Goal: Information Seeking & Learning: Learn about a topic

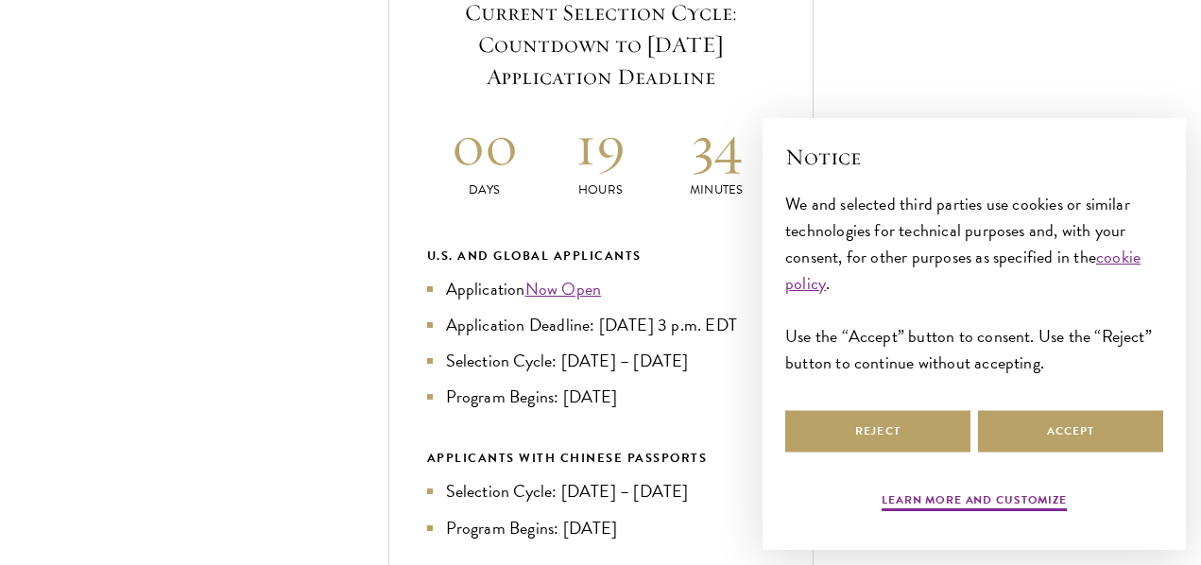
scroll to position [756, 0]
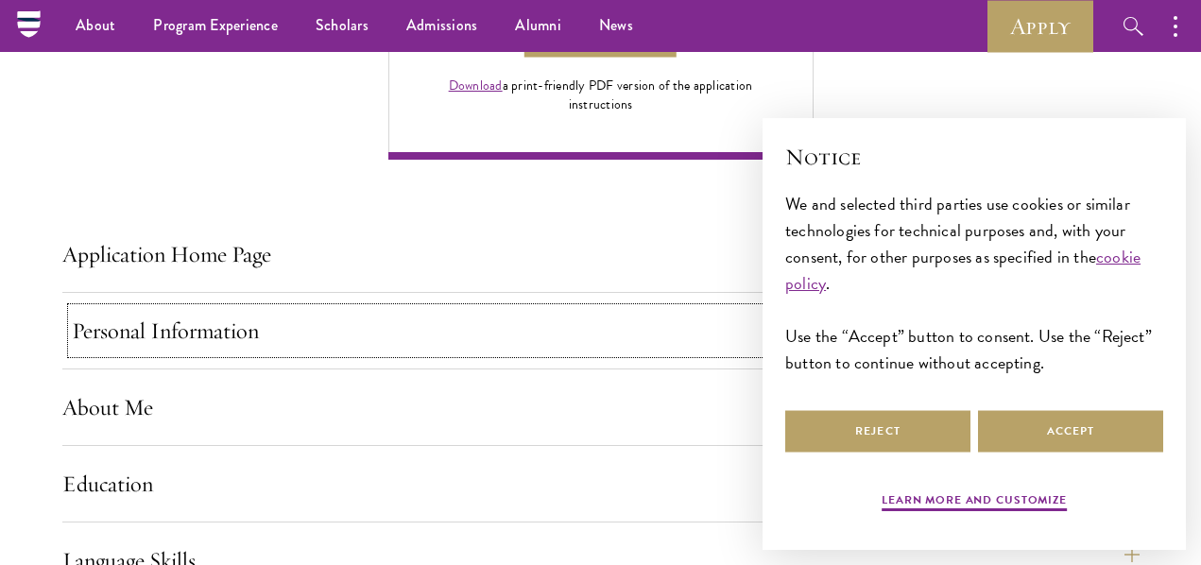
scroll to position [1229, 0]
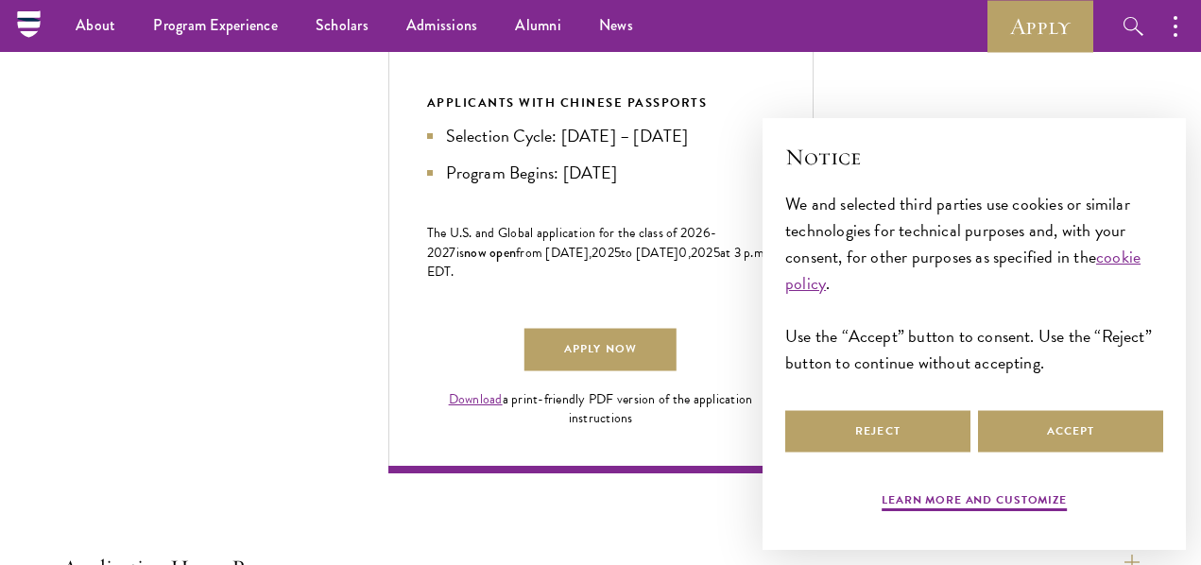
scroll to position [945, 0]
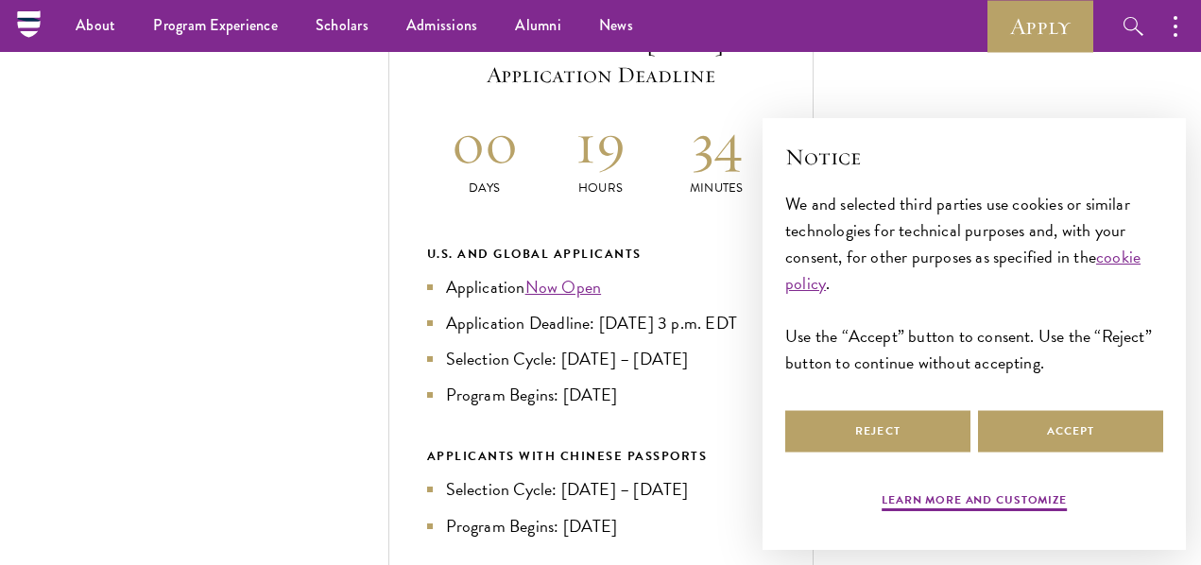
scroll to position [662, 0]
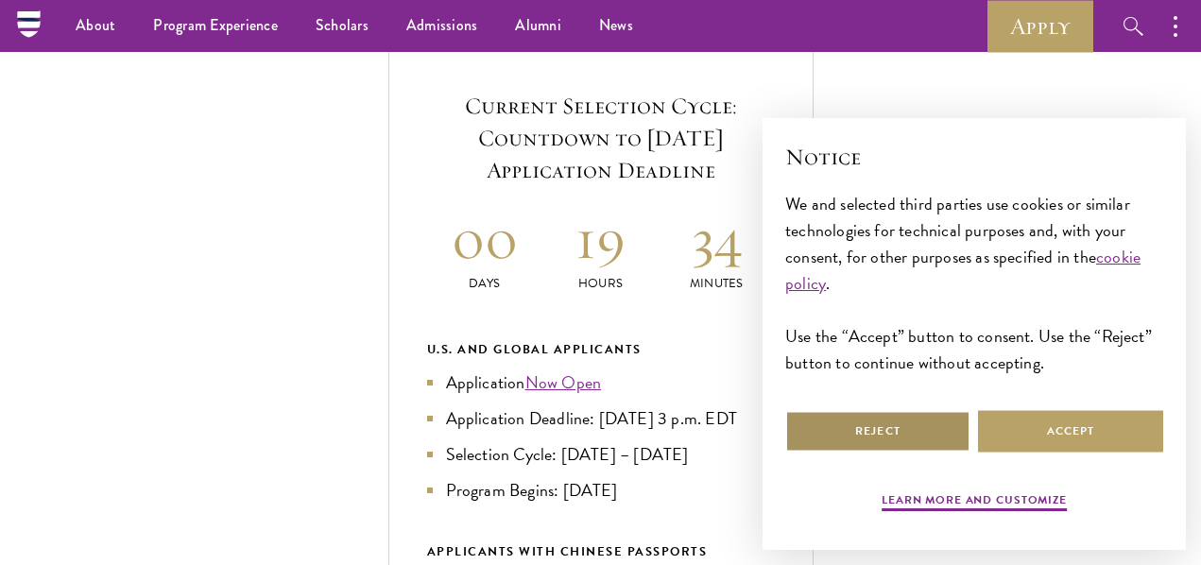
click at [910, 420] on button "Reject" at bounding box center [877, 431] width 185 height 43
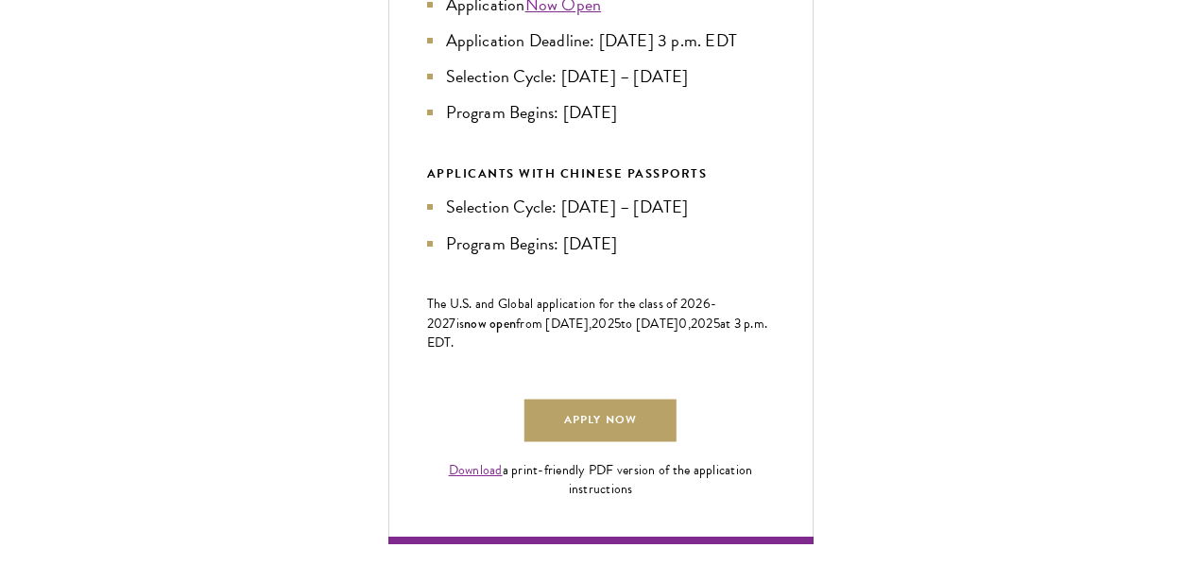
scroll to position [1512, 0]
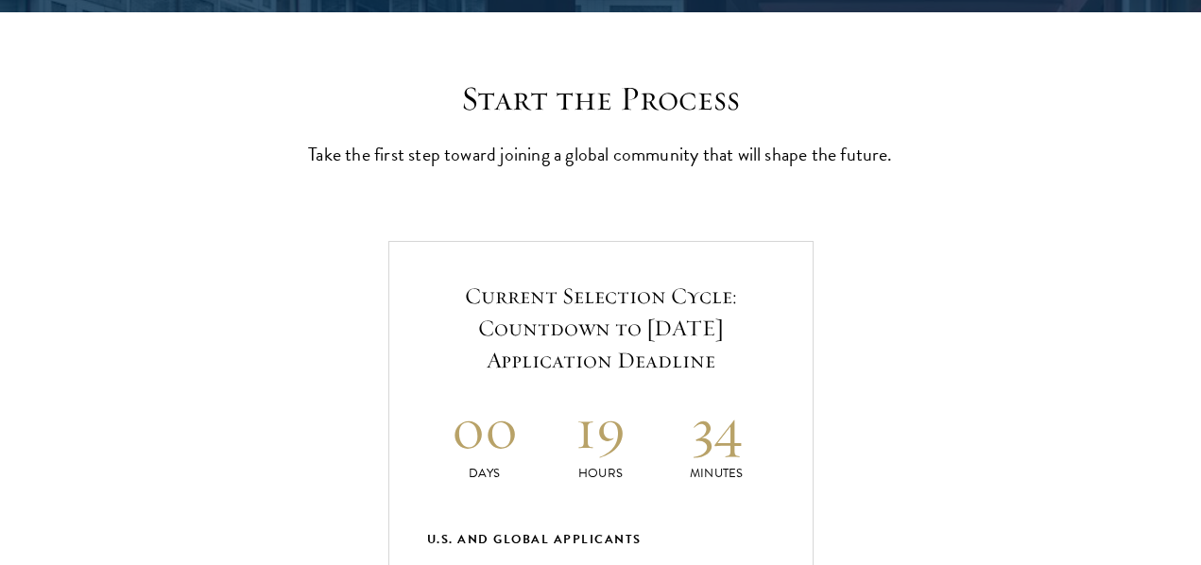
scroll to position [473, 0]
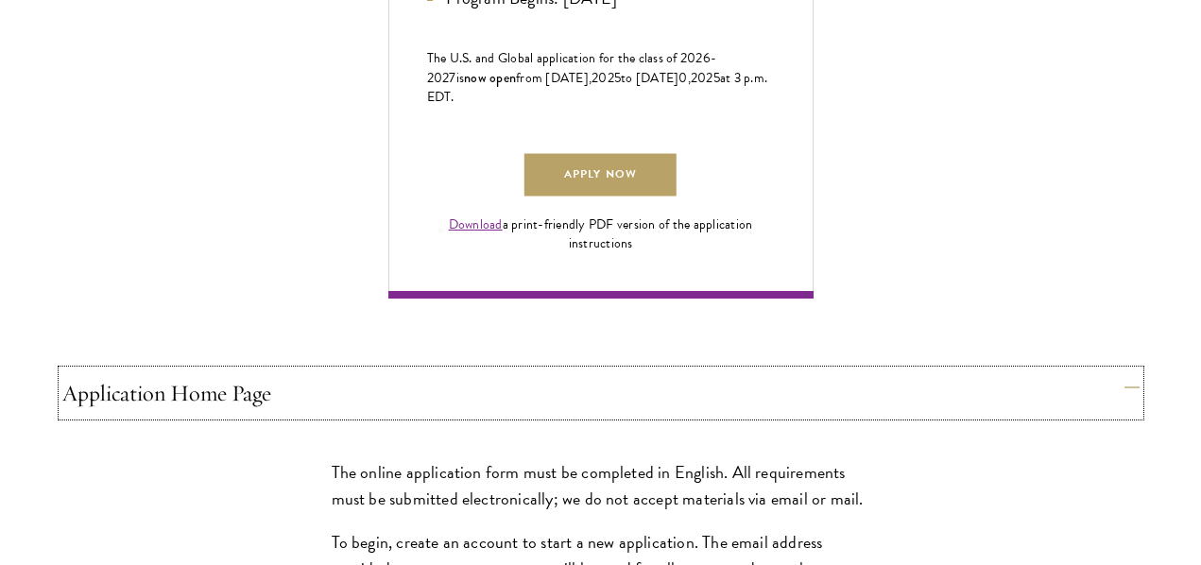
scroll to position [1323, 0]
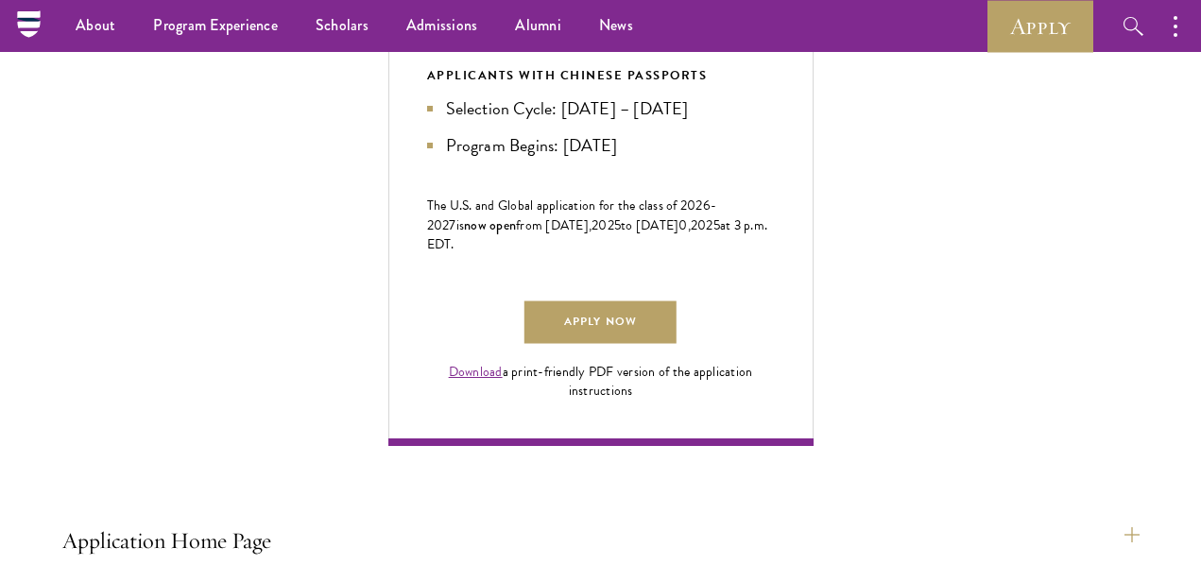
scroll to position [1134, 0]
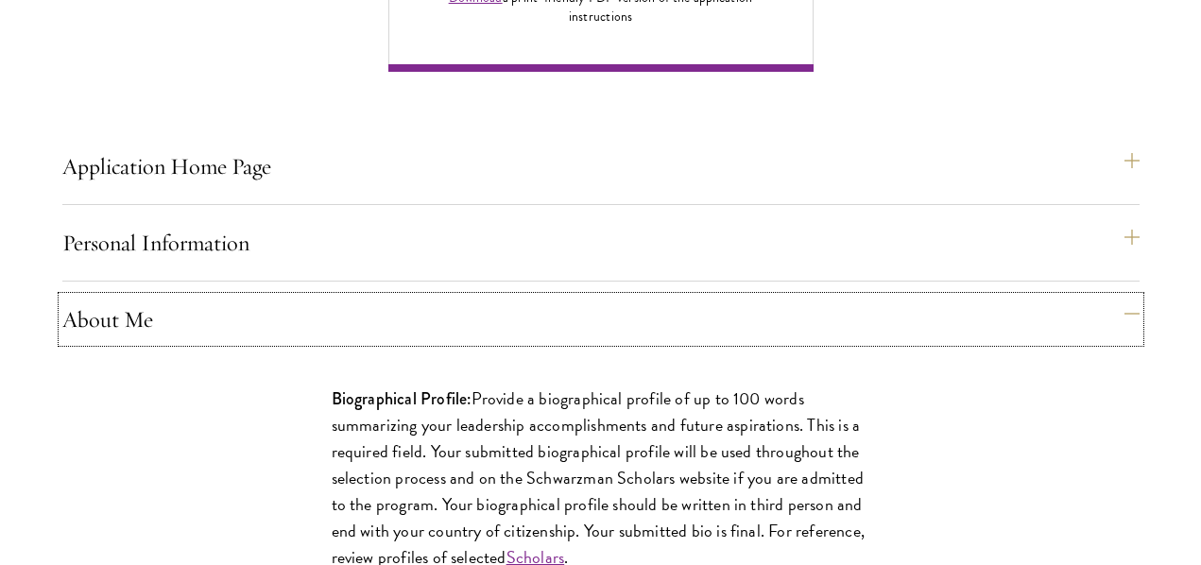
scroll to position [1607, 0]
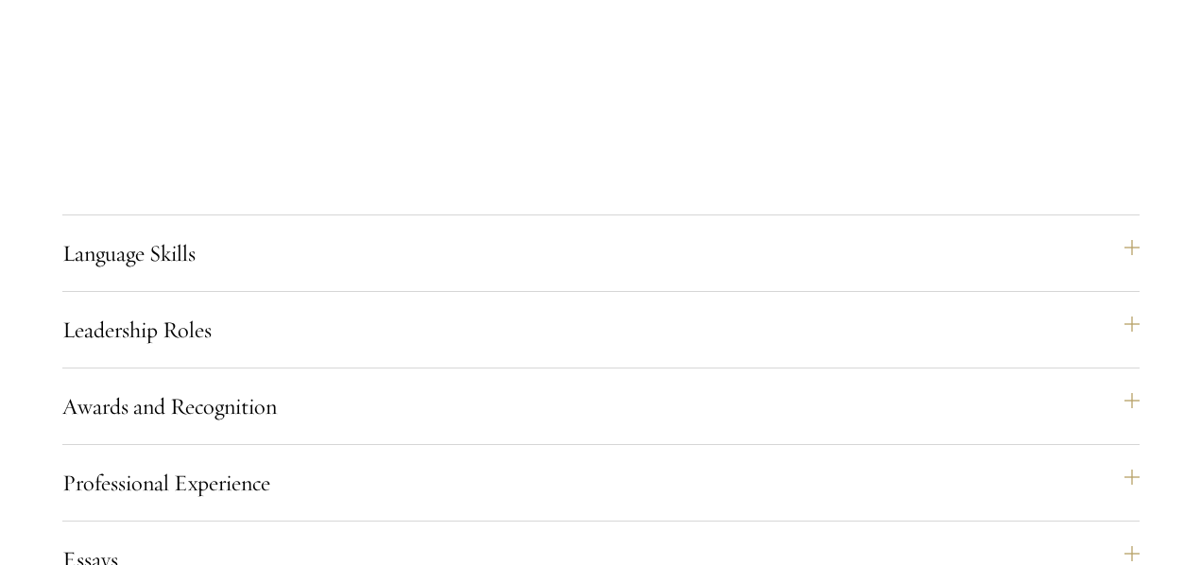
scroll to position [4350, 0]
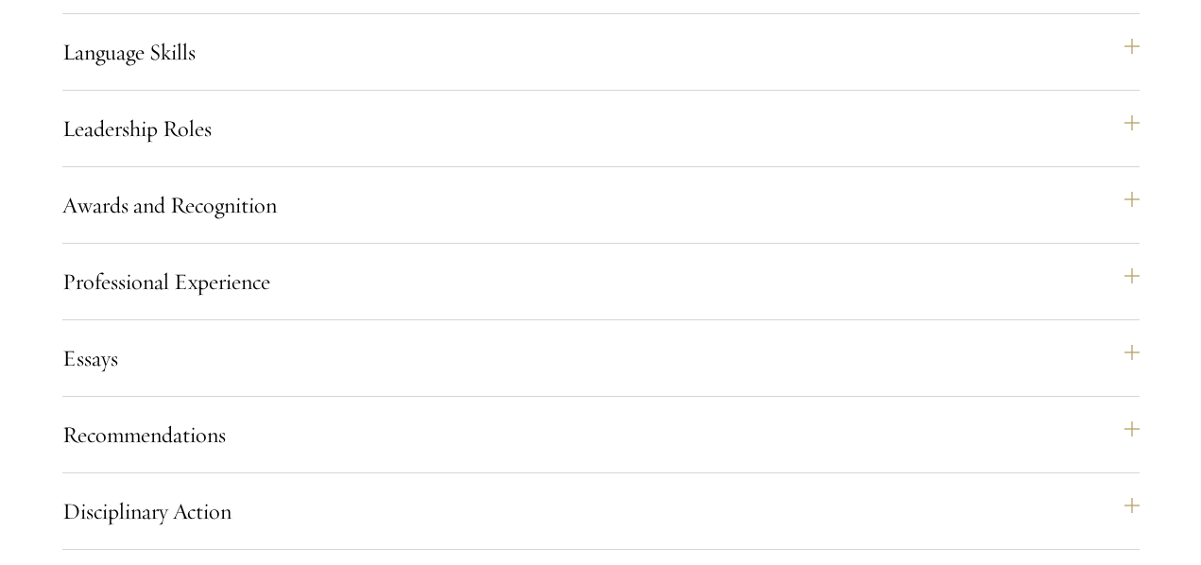
drag, startPoint x: 864, startPoint y: 364, endPoint x: 669, endPoint y: 316, distance: 200.6
drag, startPoint x: 357, startPoint y: 407, endPoint x: 426, endPoint y: 447, distance: 79.6
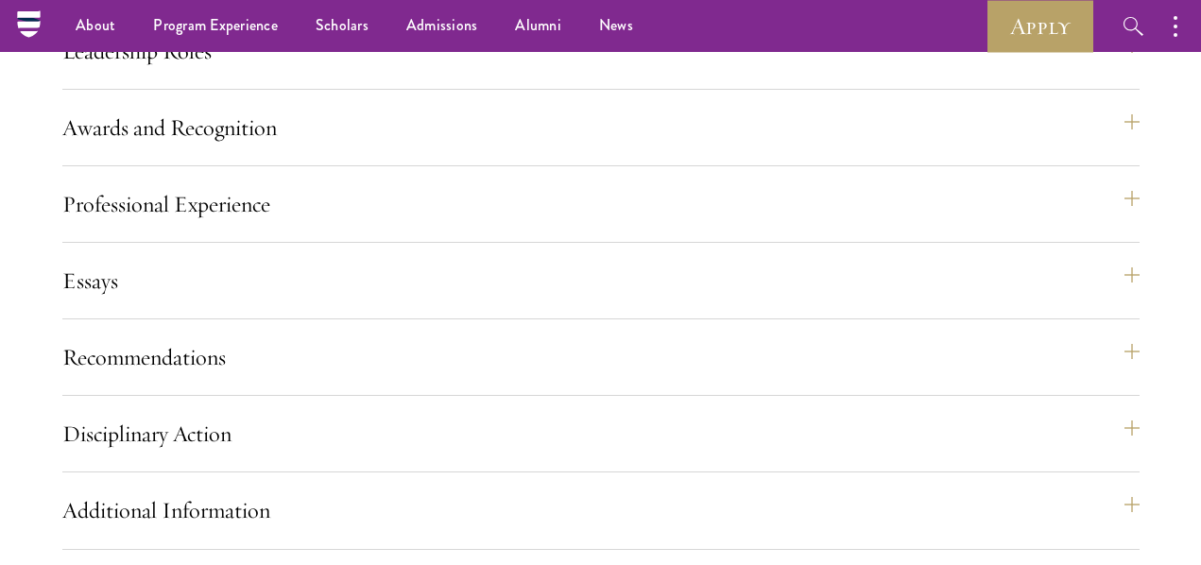
scroll to position [4350, 0]
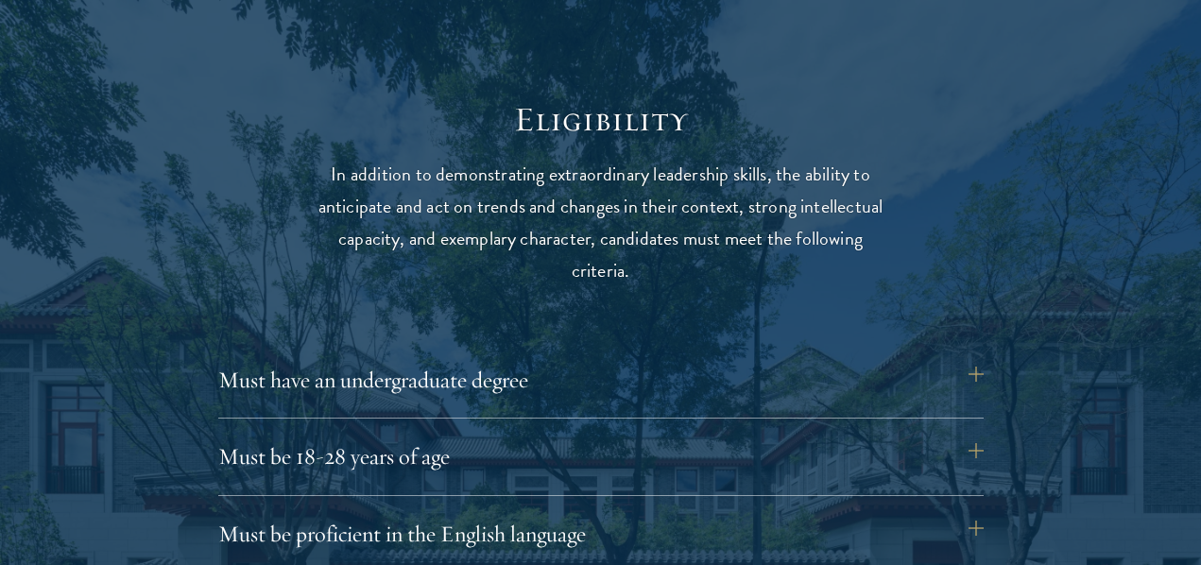
scroll to position [2363, 0]
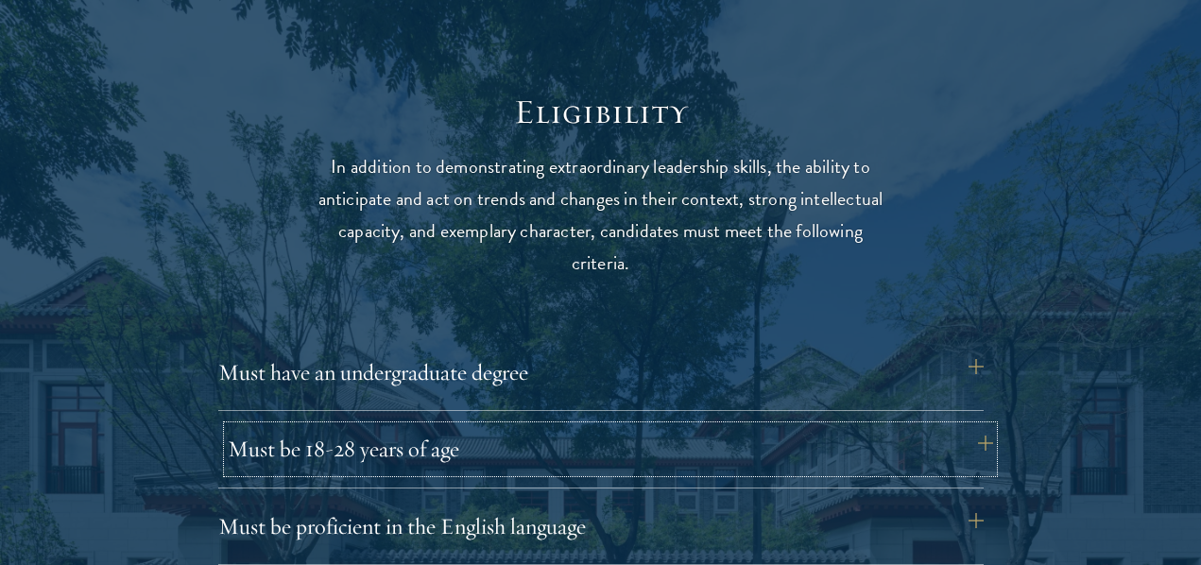
click at [472, 426] on button "Must be 18-28 years of age" at bounding box center [610, 448] width 765 height 45
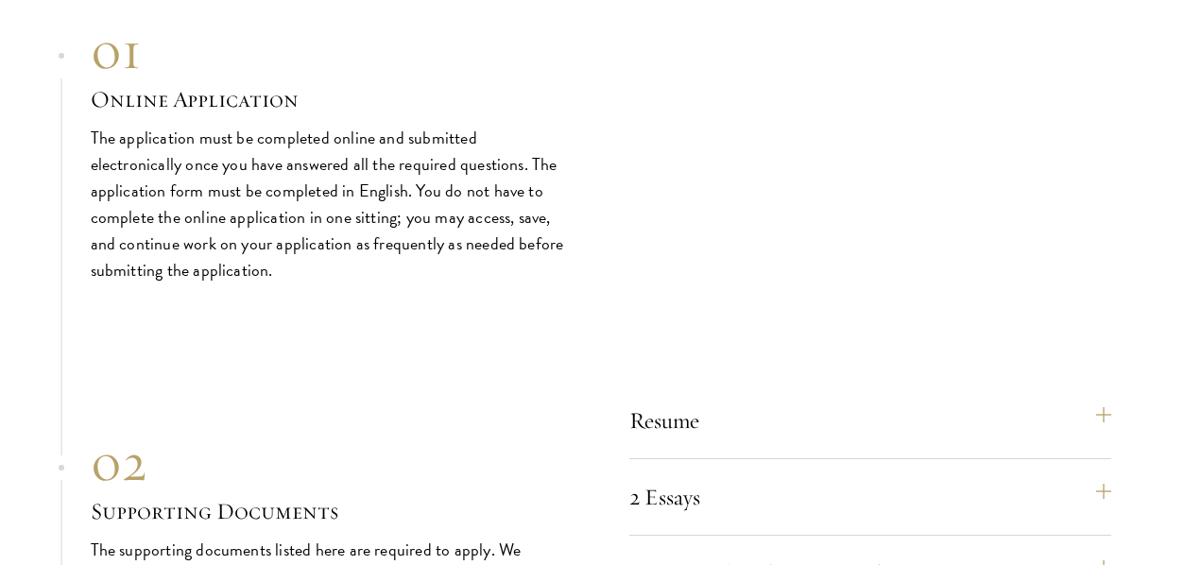
scroll to position [6143, 0]
